Goal: Task Accomplishment & Management: Use online tool/utility

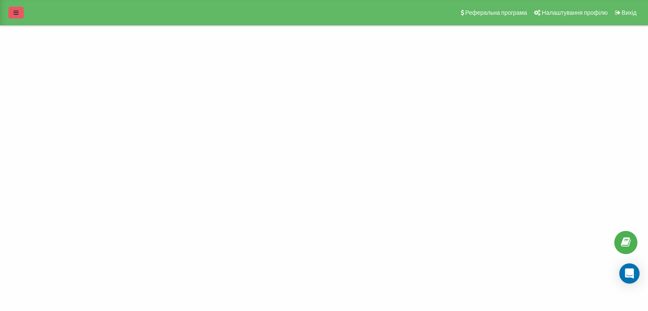
click at [19, 16] on link at bounding box center [15, 13] width 15 height 12
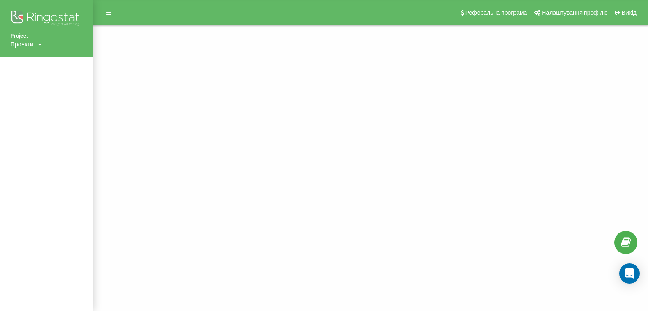
click at [37, 45] on div "Проекти florium.ua" at bounding box center [26, 44] width 31 height 8
click at [35, 58] on link "[DOMAIN_NAME]" at bounding box center [38, 57] width 41 height 7
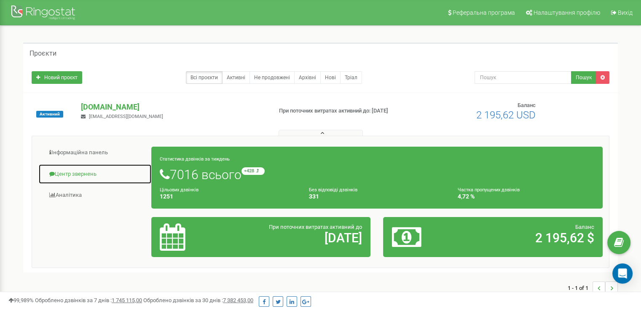
click at [89, 174] on link "Центр звернень" at bounding box center [94, 174] width 113 height 21
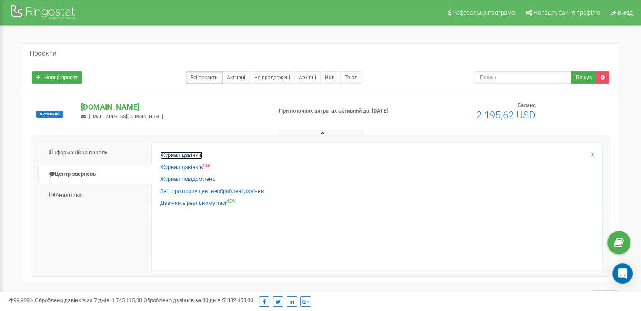
click at [167, 154] on link "Журнал дзвінків" at bounding box center [181, 155] width 43 height 8
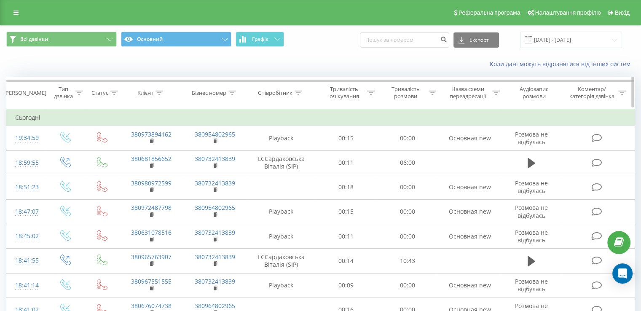
click at [299, 95] on div at bounding box center [299, 92] width 8 height 7
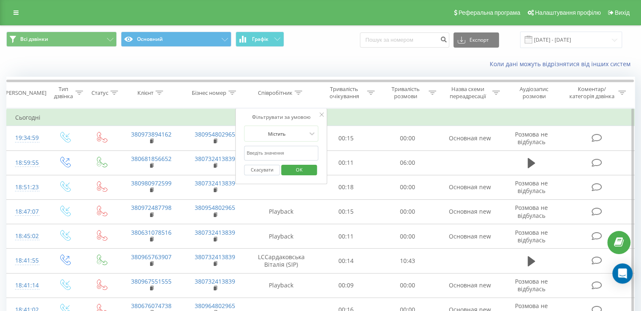
click at [275, 151] on input "text" at bounding box center [281, 153] width 74 height 15
click button "OK" at bounding box center [299, 170] width 36 height 11
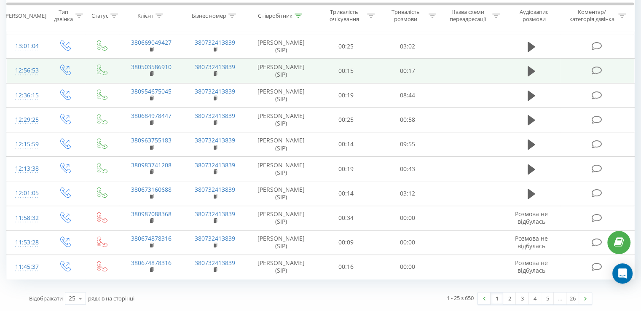
scroll to position [620, 0]
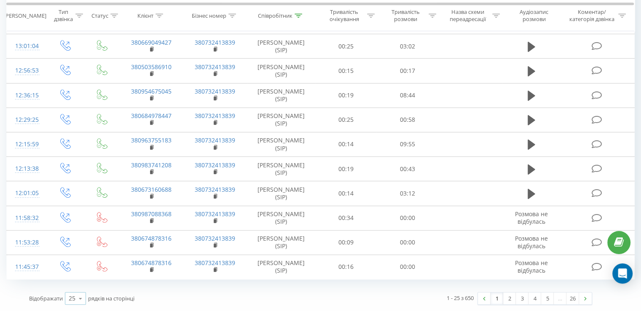
click at [82, 300] on icon at bounding box center [80, 299] width 13 height 16
click at [75, 278] on span "50" at bounding box center [72, 274] width 7 height 8
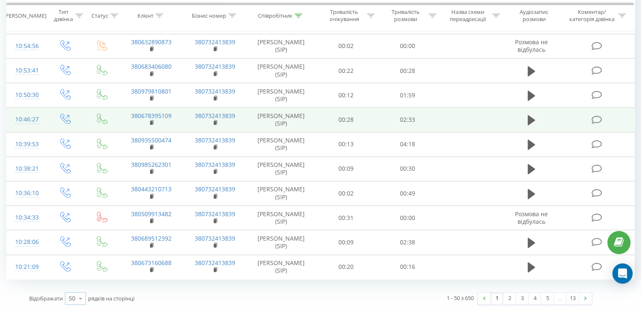
scroll to position [1394, 0]
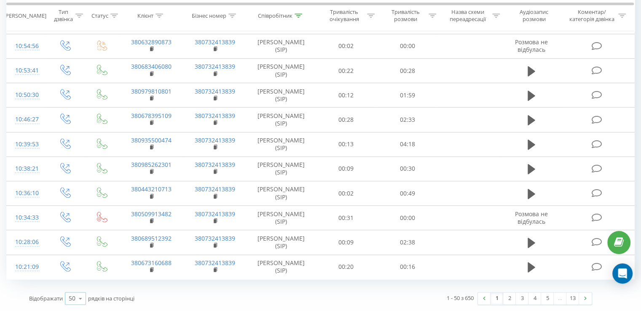
click at [84, 299] on icon at bounding box center [80, 299] width 13 height 16
click at [78, 287] on span "100" at bounding box center [74, 287] width 10 height 8
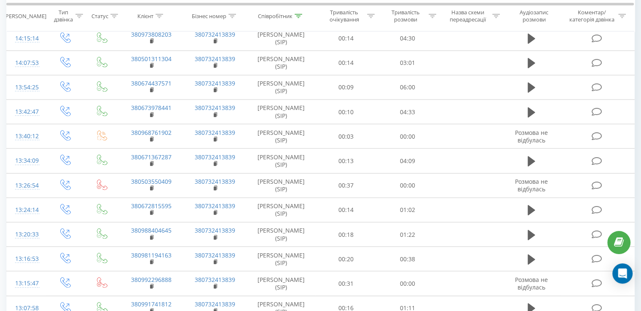
scroll to position [2153, 0]
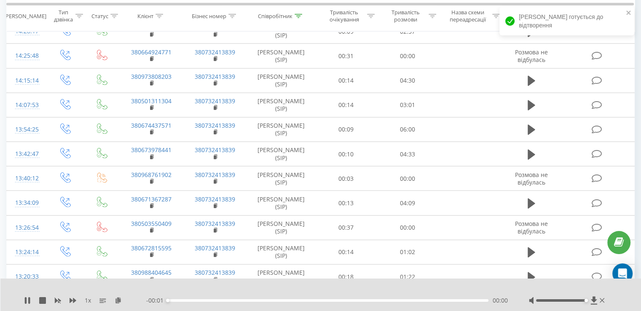
drag, startPoint x: 563, startPoint y: 301, endPoint x: 590, endPoint y: 302, distance: 27.0
click at [590, 302] on div at bounding box center [568, 300] width 78 height 8
click at [27, 306] on div "1 x - 05:27 00:01 00:01" at bounding box center [320, 295] width 641 height 32
click at [27, 301] on icon at bounding box center [27, 300] width 7 height 7
click at [28, 301] on icon at bounding box center [27, 300] width 5 height 7
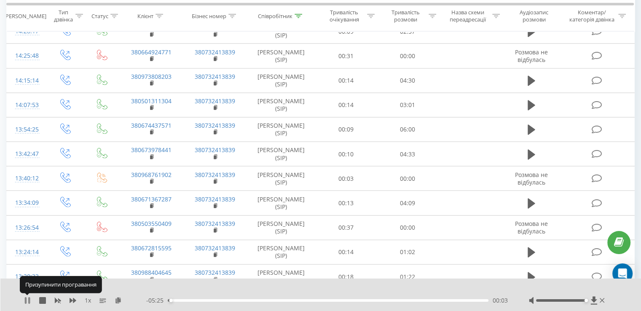
click at [28, 301] on icon at bounding box center [27, 300] width 7 height 7
click at [26, 302] on icon at bounding box center [27, 300] width 5 height 7
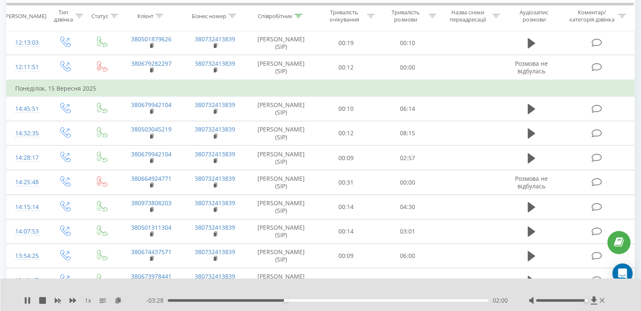
scroll to position [1984, 0]
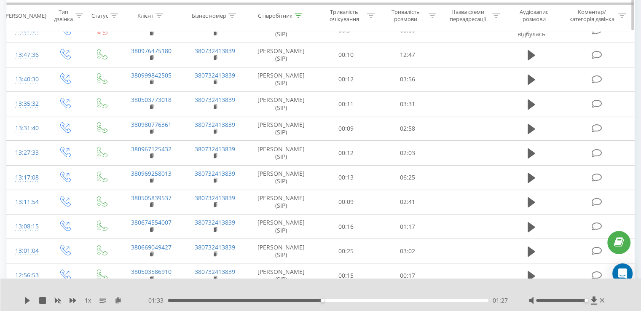
scroll to position [0, 0]
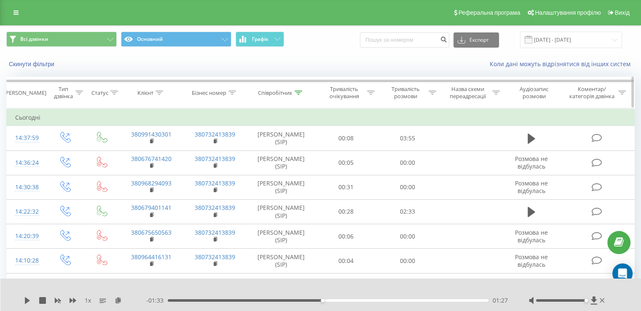
click at [300, 95] on div at bounding box center [299, 92] width 8 height 7
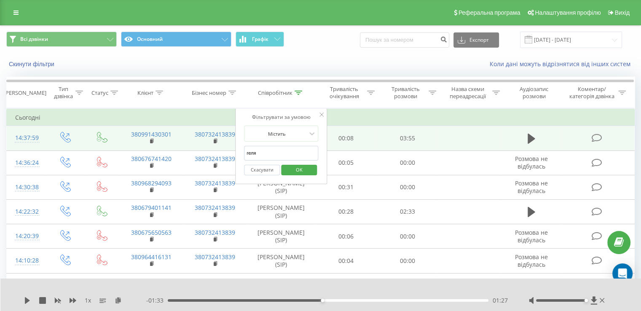
drag, startPoint x: 263, startPoint y: 151, endPoint x: 227, endPoint y: 146, distance: 35.7
type input "понуркін"
click button "OK" at bounding box center [299, 170] width 36 height 11
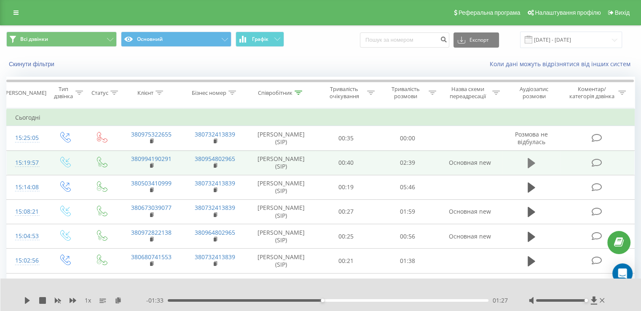
click at [528, 169] on icon at bounding box center [532, 163] width 8 height 12
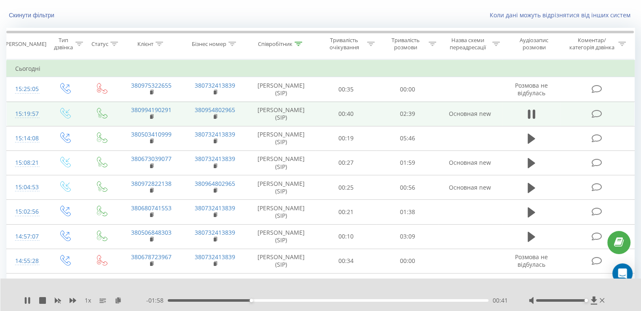
scroll to position [84, 0]
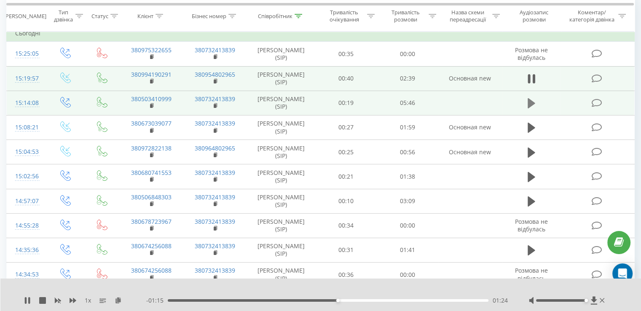
click at [528, 108] on icon at bounding box center [532, 103] width 8 height 10
click at [25, 299] on icon at bounding box center [26, 300] width 2 height 7
